Goal: Answer question/provide support: Share knowledge or assist other users

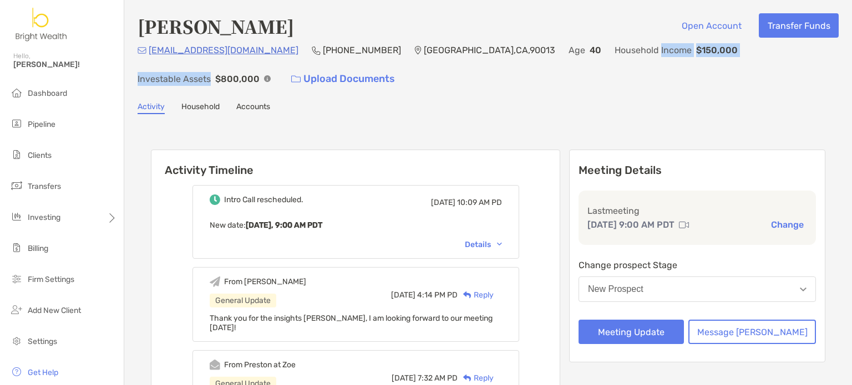
drag, startPoint x: 592, startPoint y: 49, endPoint x: 737, endPoint y: 50, distance: 144.2
click at [737, 49] on div "[EMAIL_ADDRESS][DOMAIN_NAME] (949) 246-[GEOGRAPHIC_DATA] Age [DEMOGRAPHIC_DATA]…" at bounding box center [488, 67] width 701 height 48
click at [211, 72] on p "Investable Assets" at bounding box center [174, 79] width 73 height 14
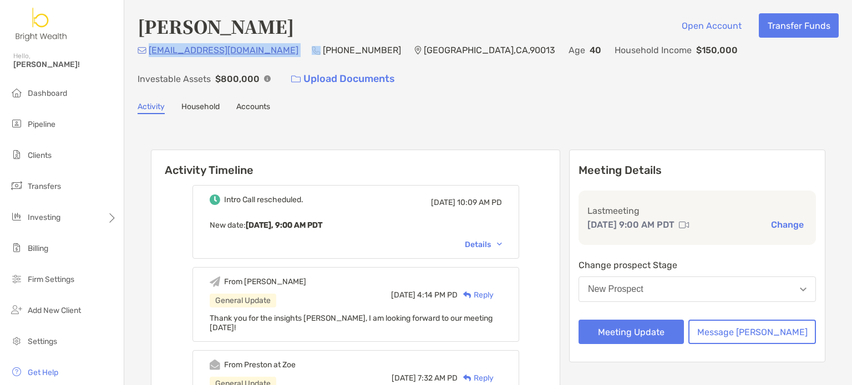
drag, startPoint x: 266, startPoint y: 46, endPoint x: 150, endPoint y: 53, distance: 116.7
click at [150, 53] on div "[EMAIL_ADDRESS][DOMAIN_NAME] (949) 246-[GEOGRAPHIC_DATA] Age [DEMOGRAPHIC_DATA]…" at bounding box center [488, 67] width 701 height 48
copy p "[EMAIL_ADDRESS][DOMAIN_NAME]"
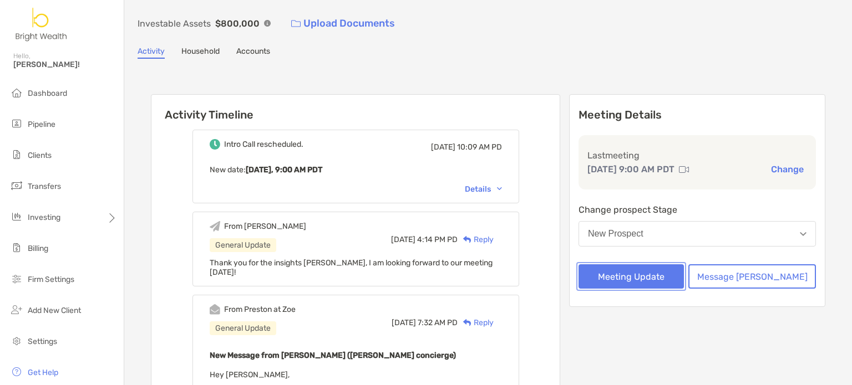
click at [665, 275] on button "Meeting Update" at bounding box center [630, 277] width 105 height 24
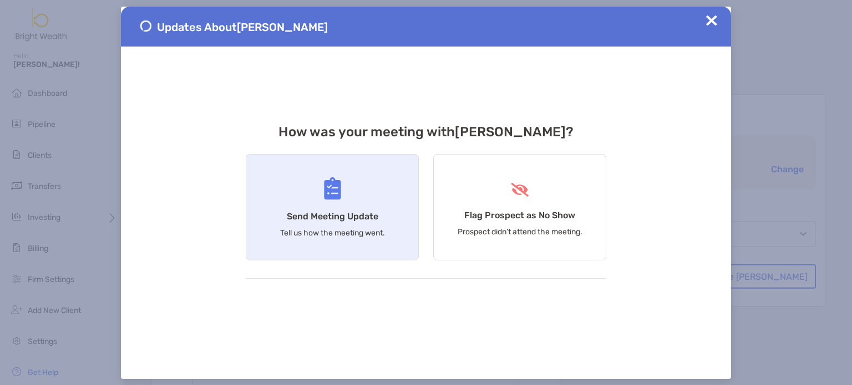
click at [290, 206] on div "Send Meeting Update Tell us how the meeting went." at bounding box center [332, 207] width 173 height 106
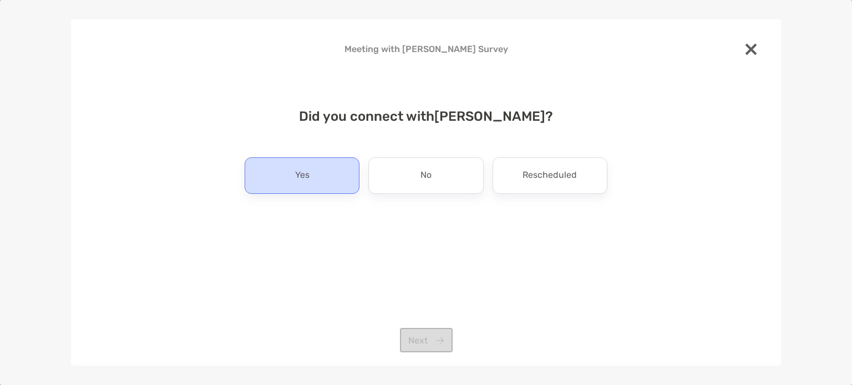
click at [306, 186] on div "Yes" at bounding box center [302, 176] width 115 height 37
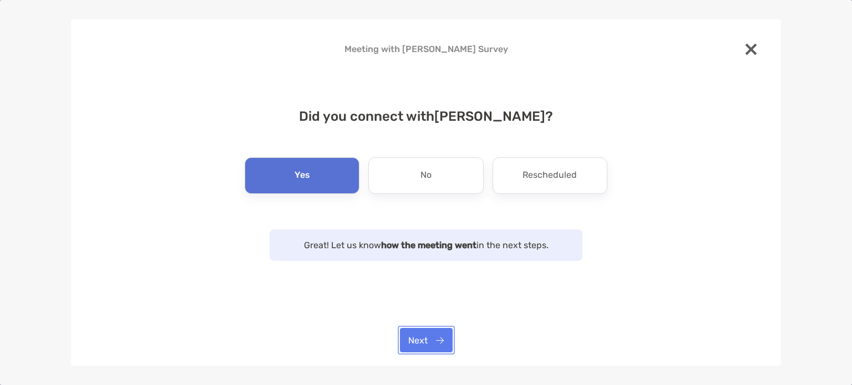
drag, startPoint x: 433, startPoint y: 346, endPoint x: 423, endPoint y: 319, distance: 27.9
click at [432, 346] on button "Next" at bounding box center [426, 340] width 53 height 24
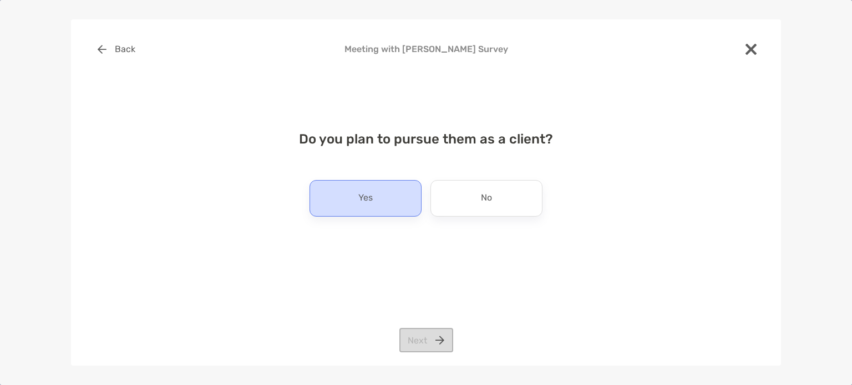
click at [375, 206] on div "Yes" at bounding box center [365, 198] width 112 height 37
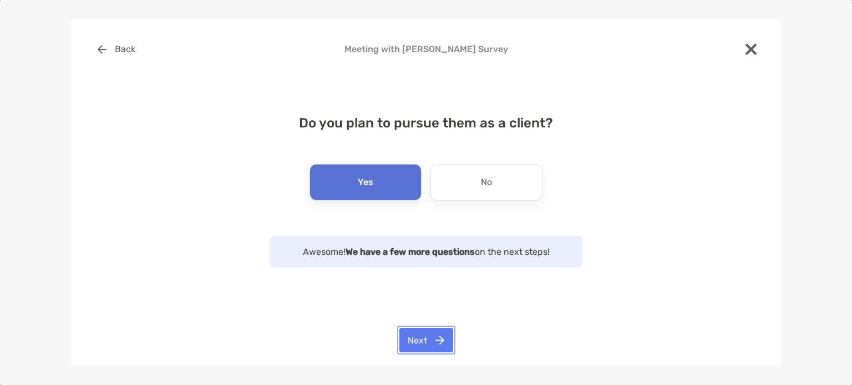
drag, startPoint x: 433, startPoint y: 345, endPoint x: 414, endPoint y: 312, distance: 38.5
click at [433, 345] on button "Next" at bounding box center [426, 340] width 54 height 24
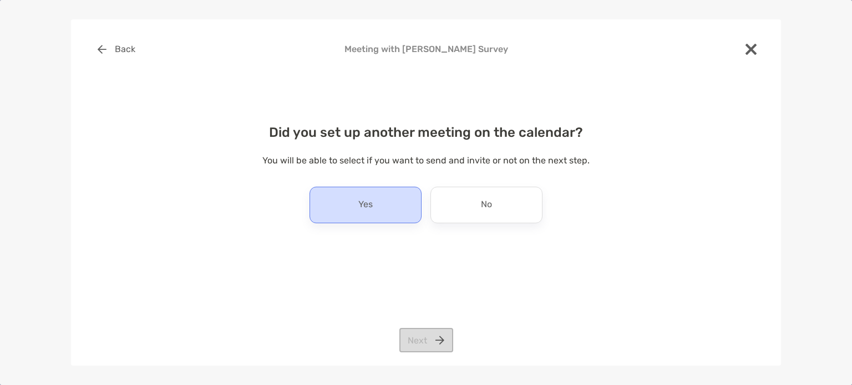
click at [373, 206] on p "Yes" at bounding box center [365, 205] width 14 height 18
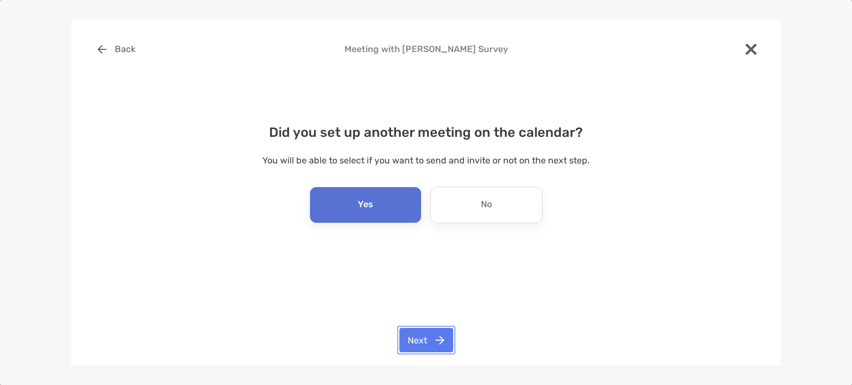
click at [436, 347] on button "Next" at bounding box center [426, 340] width 54 height 24
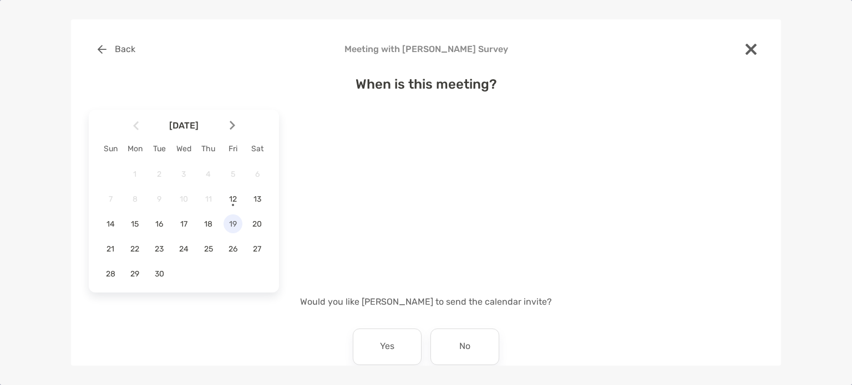
click at [236, 232] on div "19" at bounding box center [233, 224] width 19 height 19
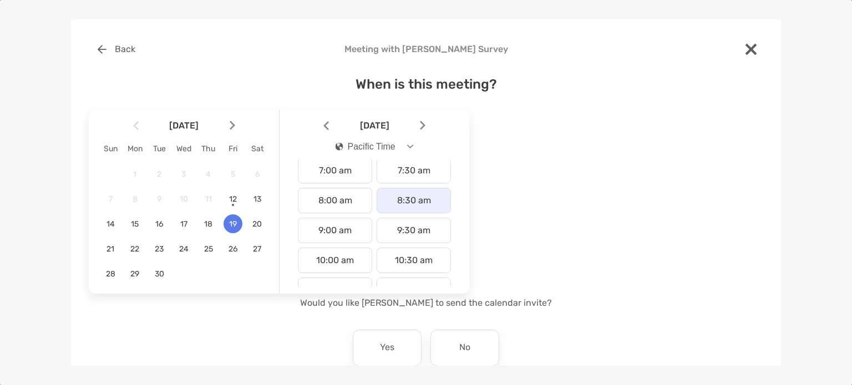
scroll to position [222, 0]
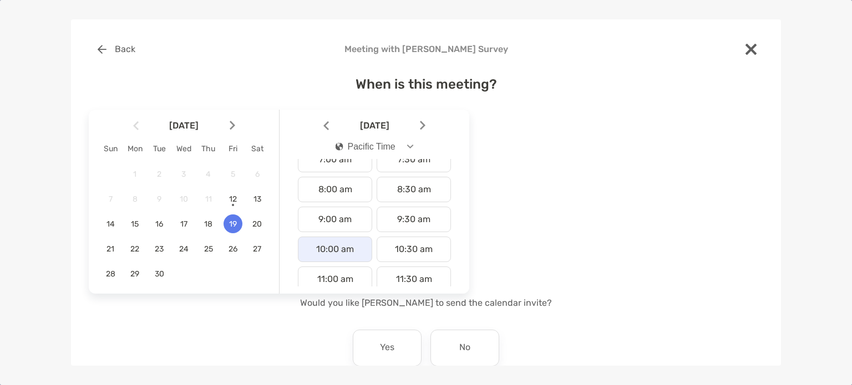
click at [328, 246] on div "10:00 am" at bounding box center [335, 250] width 74 height 26
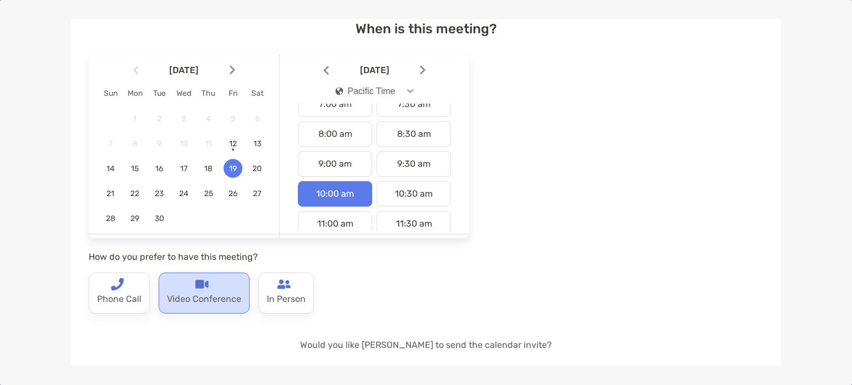
click at [208, 306] on p "Video Conference" at bounding box center [204, 300] width 74 height 18
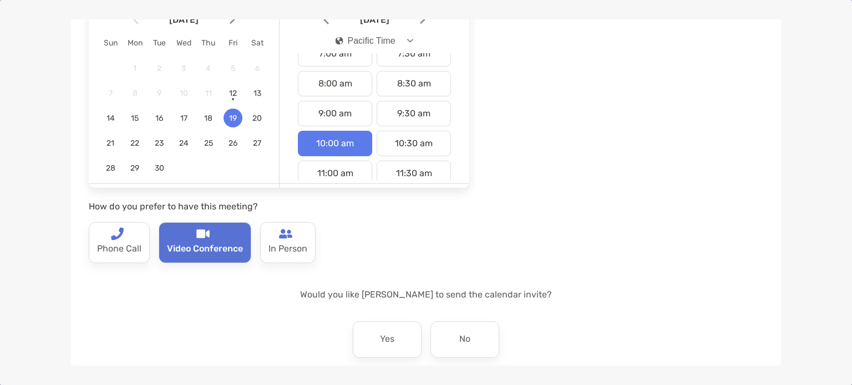
scroll to position [157, 0]
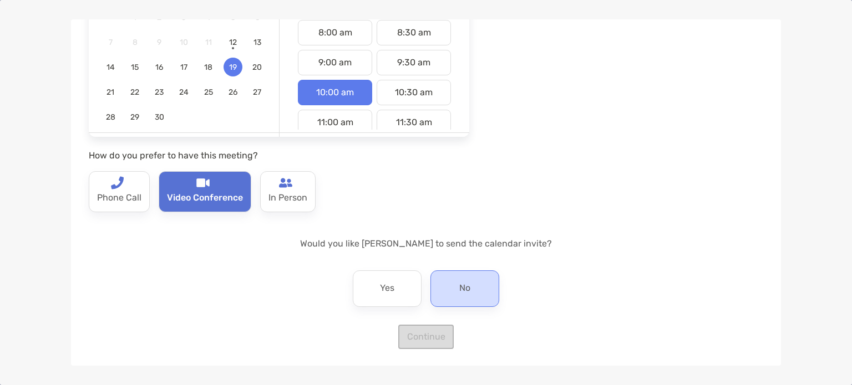
click at [449, 290] on div "No" at bounding box center [464, 289] width 69 height 37
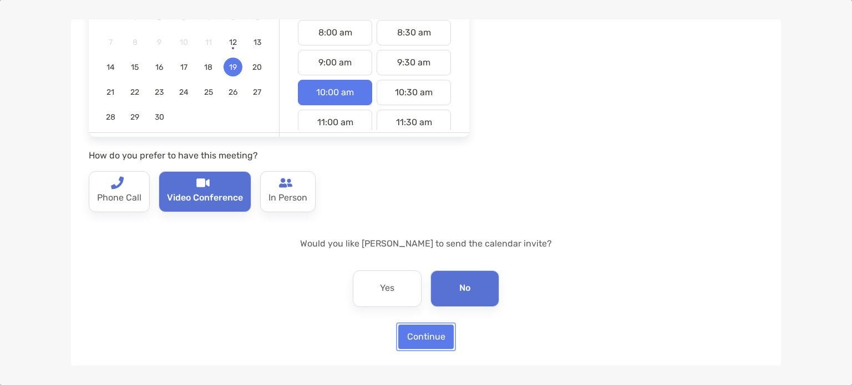
click at [424, 337] on button "Continue" at bounding box center [425, 337] width 55 height 24
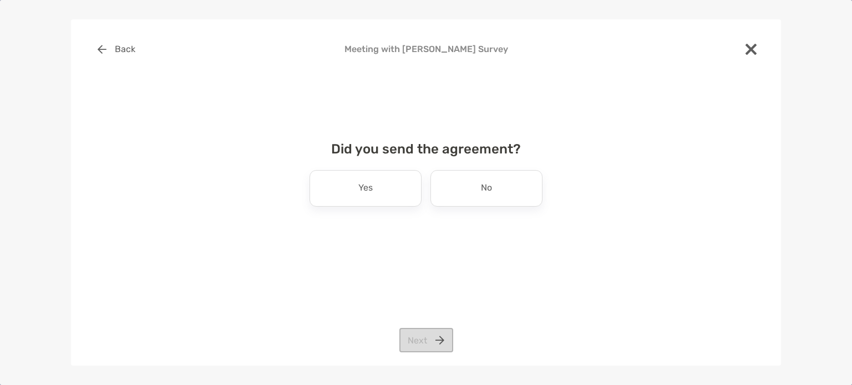
scroll to position [0, 0]
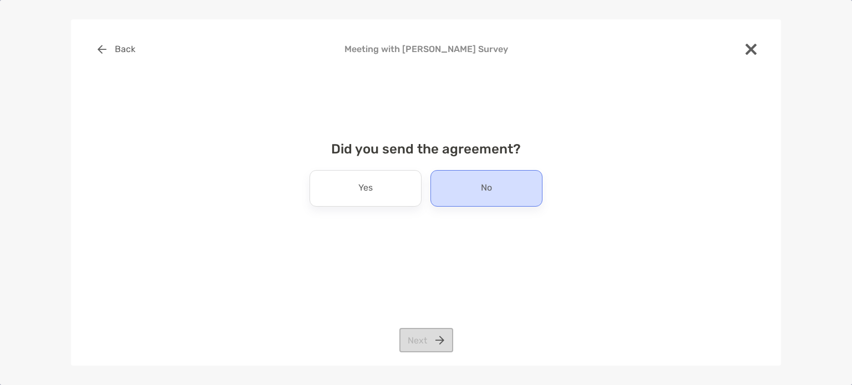
click at [483, 190] on p "No" at bounding box center [486, 189] width 11 height 18
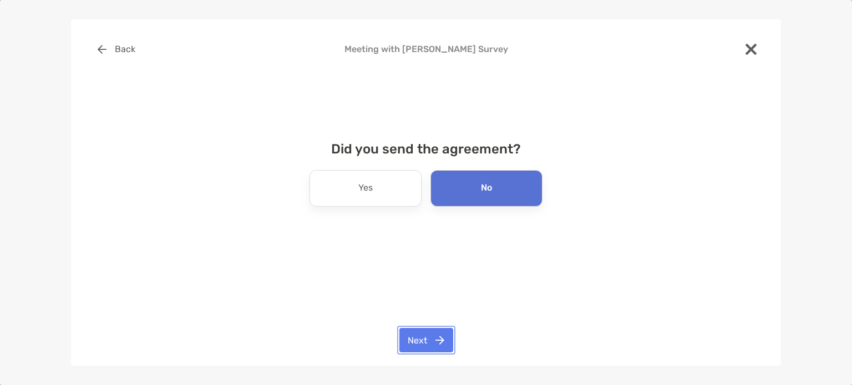
click at [428, 338] on button "Next" at bounding box center [426, 340] width 54 height 24
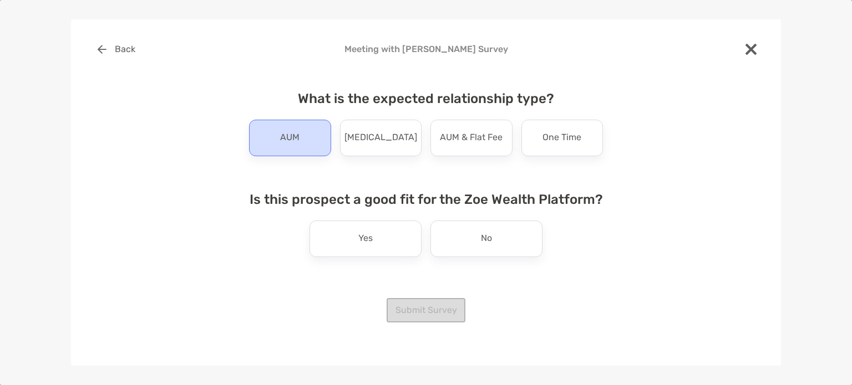
click at [296, 145] on p "AUM" at bounding box center [289, 138] width 19 height 18
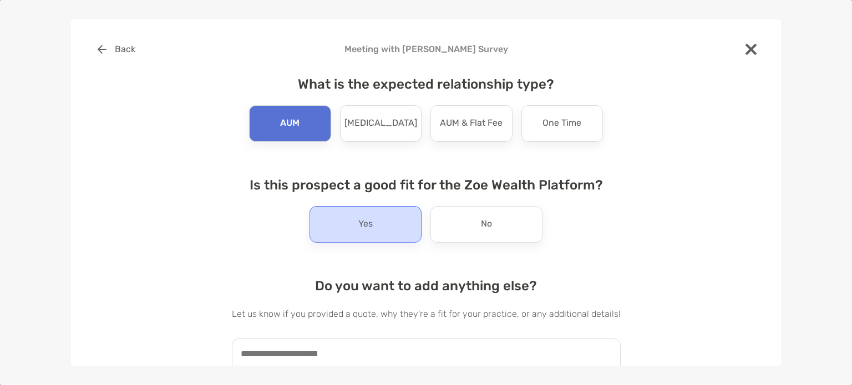
click at [366, 229] on p "Yes" at bounding box center [365, 225] width 14 height 18
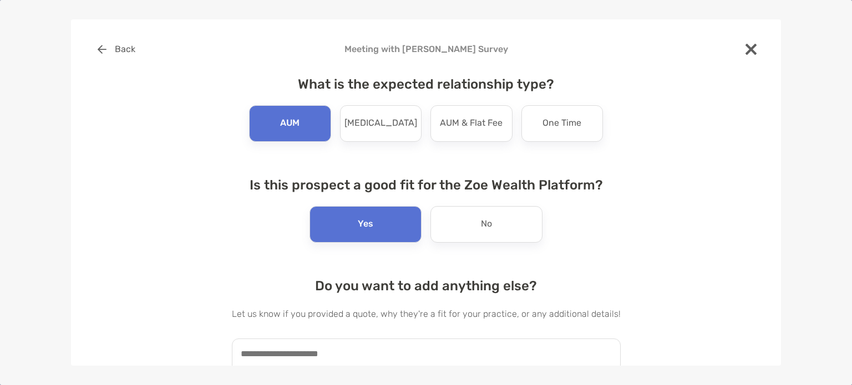
scroll to position [58, 0]
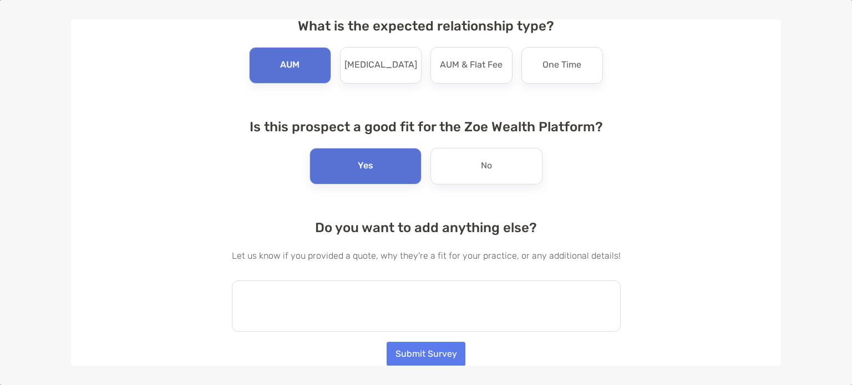
click at [408, 311] on textarea at bounding box center [426, 307] width 389 height 52
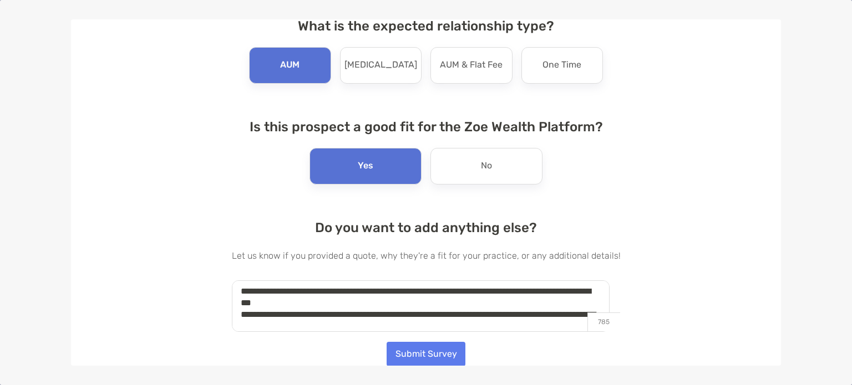
scroll to position [16, 0]
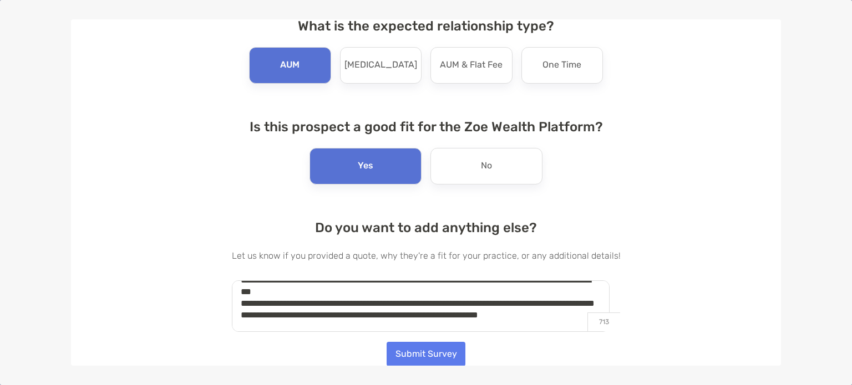
click at [278, 309] on textarea "**********" at bounding box center [421, 307] width 378 height 52
click at [361, 306] on textarea "**********" at bounding box center [421, 307] width 378 height 52
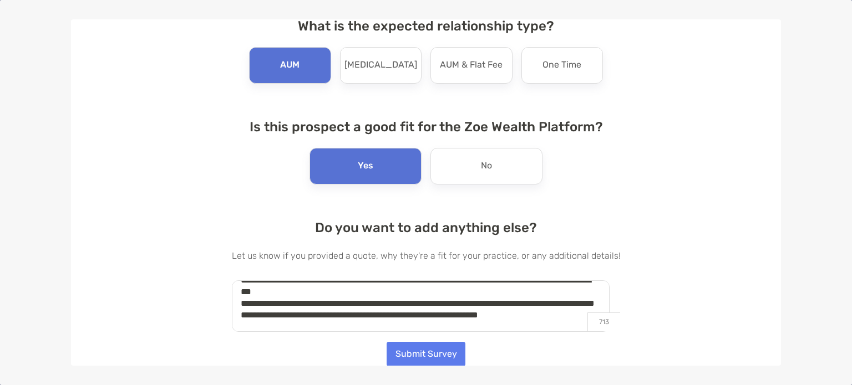
type textarea "**********"
click at [441, 355] on button "Submit Survey" at bounding box center [426, 354] width 79 height 24
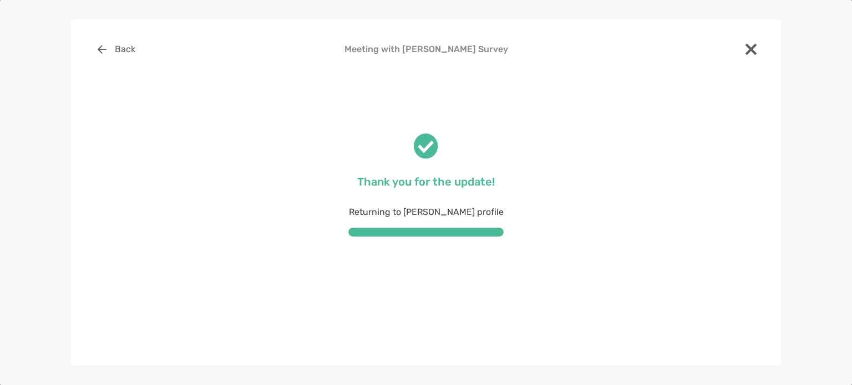
scroll to position [0, 0]
